Goal: Information Seeking & Learning: Check status

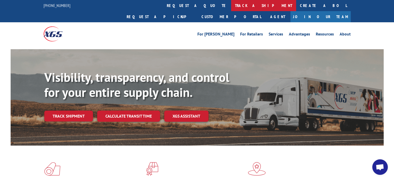
click at [231, 6] on link "track a shipment" at bounding box center [263, 5] width 65 height 11
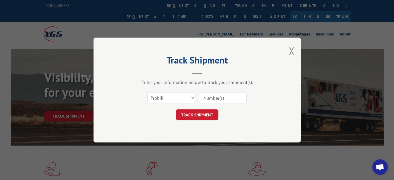
click at [214, 94] on input at bounding box center [223, 98] width 48 height 11
paste input "17563085"
type input "17563085"
click at [195, 114] on button "TRACK SHIPMENT" at bounding box center [197, 114] width 43 height 11
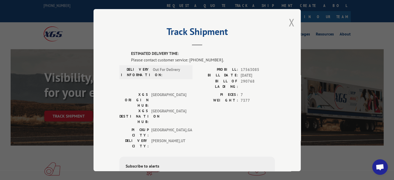
click at [289, 24] on button "Close modal" at bounding box center [292, 23] width 6 height 14
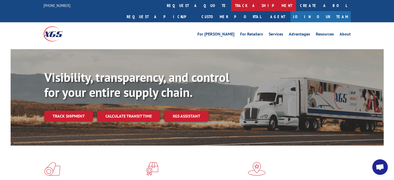
click at [231, 6] on link "track a shipment" at bounding box center [263, 5] width 65 height 11
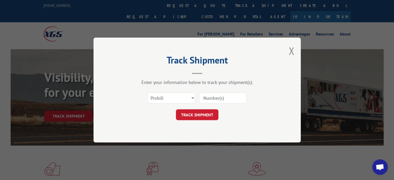
click at [216, 99] on input at bounding box center [223, 98] width 48 height 11
paste input "Shipped to the correct Location"
type input "Shipped to the correct Location"
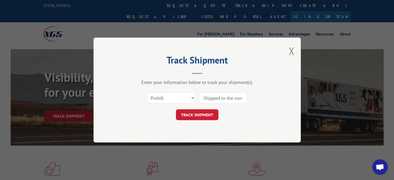
click at [231, 97] on input "Shipped to the correct Location" at bounding box center [223, 98] width 48 height 11
click at [204, 113] on button "TRACK SHIPMENT" at bounding box center [197, 114] width 43 height 11
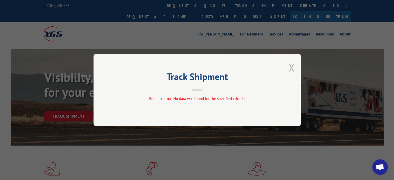
click at [292, 68] on button "Close modal" at bounding box center [292, 68] width 6 height 14
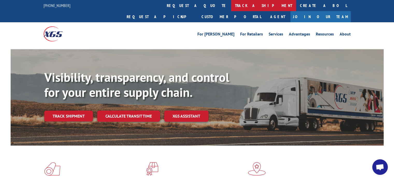
click at [231, 6] on link "track a shipment" at bounding box center [263, 5] width 65 height 11
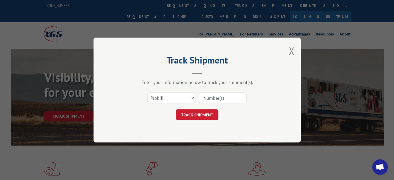
click at [209, 100] on input at bounding box center [223, 98] width 48 height 11
paste input "17563085"
type input "17563085"
click at [201, 111] on button "TRACK SHIPMENT" at bounding box center [197, 114] width 43 height 11
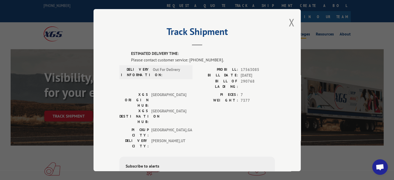
click at [289, 22] on button "Close modal" at bounding box center [292, 23] width 6 height 14
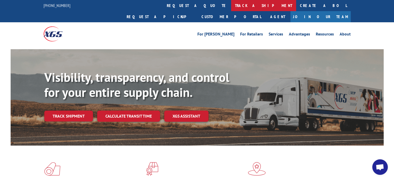
click at [231, 5] on link "track a shipment" at bounding box center [263, 5] width 65 height 11
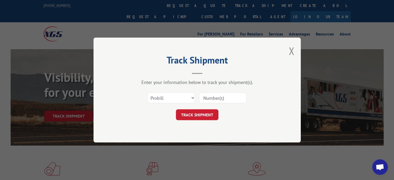
click at [222, 98] on input at bounding box center [223, 98] width 48 height 11
paste input "17563078"
type input "17563078"
click at [201, 114] on button "TRACK SHIPMENT" at bounding box center [197, 114] width 43 height 11
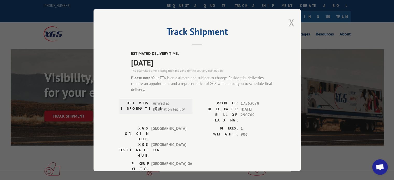
click at [290, 22] on button "Close modal" at bounding box center [292, 23] width 6 height 14
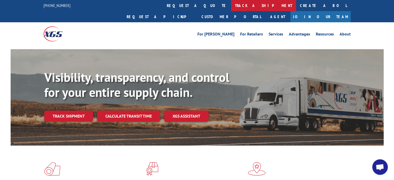
click at [231, 6] on link "track a shipment" at bounding box center [263, 5] width 65 height 11
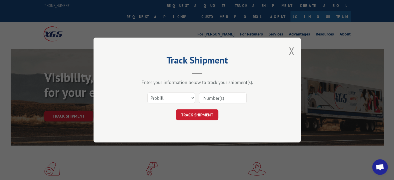
click at [224, 100] on input at bounding box center [223, 98] width 48 height 11
paste input "17537652"
type input "17537652"
click at [198, 115] on button "TRACK SHIPMENT" at bounding box center [197, 114] width 43 height 11
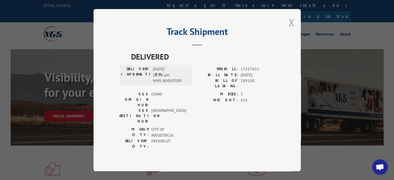
click at [291, 27] on button "Close modal" at bounding box center [292, 23] width 6 height 14
